Goal: Check status: Check status

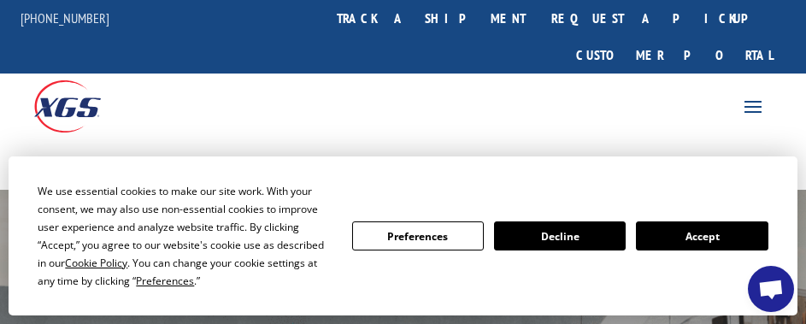
click at [722, 239] on button "Accept" at bounding box center [702, 235] width 132 height 29
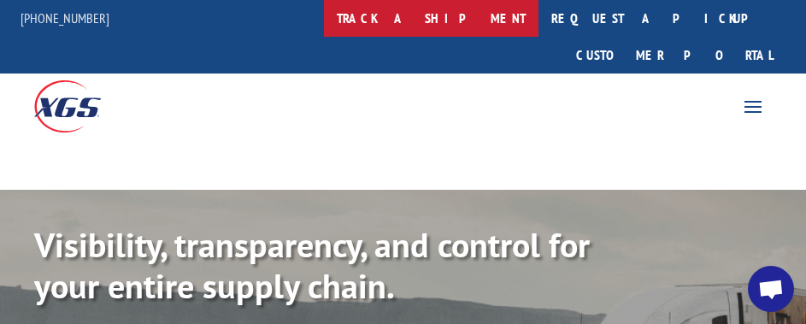
click at [476, 21] on link "track a shipment" at bounding box center [431, 18] width 215 height 37
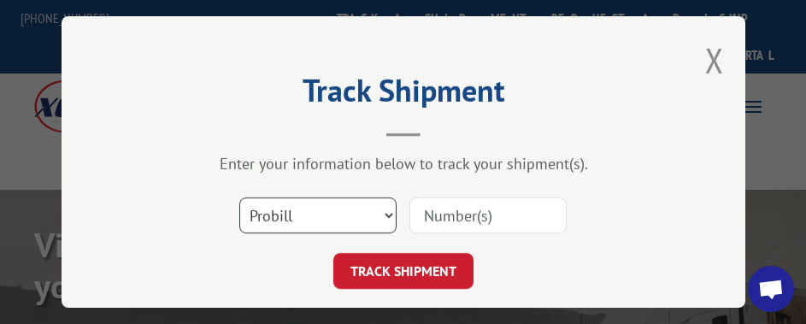
click at [327, 217] on select "Select category... Probill BOL PO" at bounding box center [317, 216] width 157 height 36
select select "po"
click at [239, 198] on select "Select category... Probill BOL PO" at bounding box center [317, 216] width 157 height 36
click at [437, 209] on input at bounding box center [488, 216] width 157 height 36
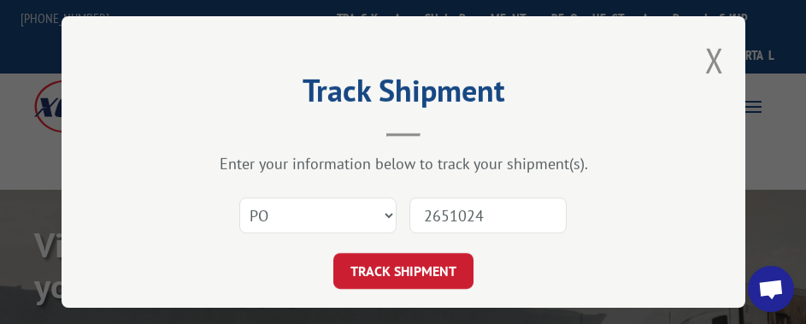
type input "26510246"
click button "TRACK SHIPMENT" at bounding box center [403, 271] width 140 height 36
